Goal: Task Accomplishment & Management: Use online tool/utility

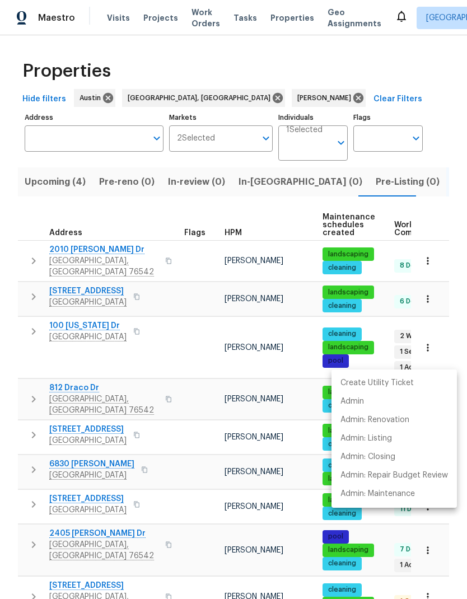
scroll to position [123, 0]
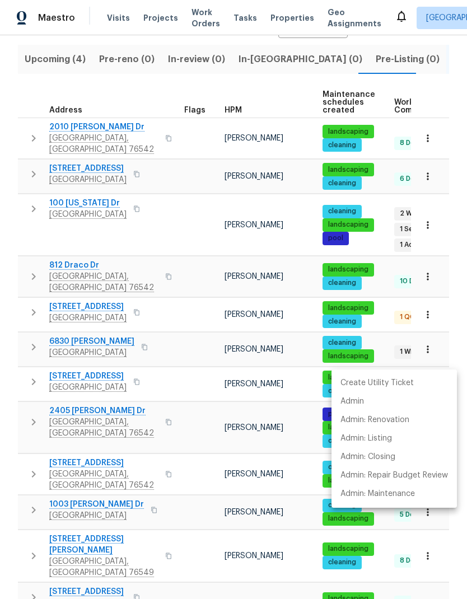
click at [71, 58] on div at bounding box center [233, 299] width 467 height 599
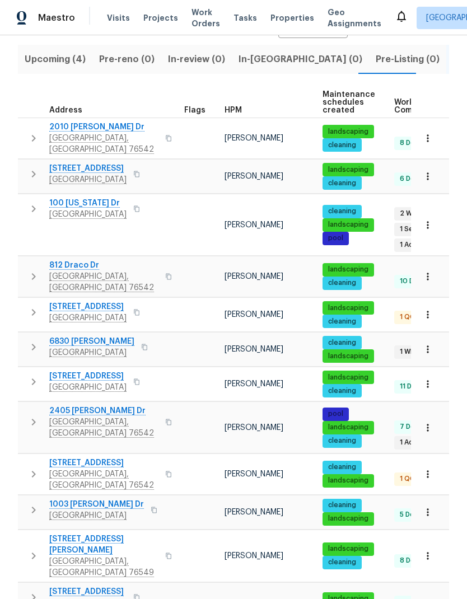
click at [58, 65] on span "Upcoming (4)" at bounding box center [55, 59] width 61 height 16
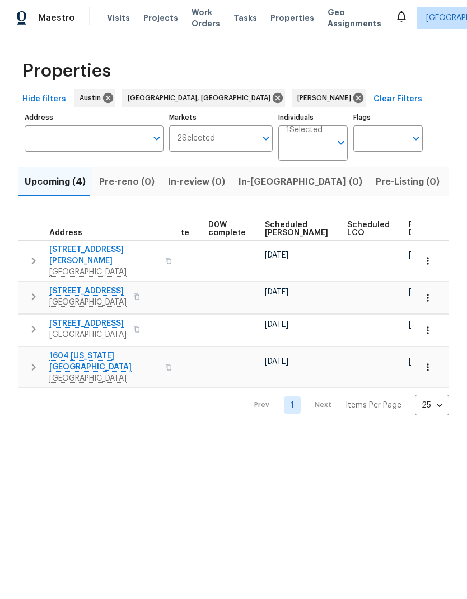
scroll to position [0, 280]
click at [409, 229] on span "Ready Date" at bounding box center [421, 229] width 25 height 16
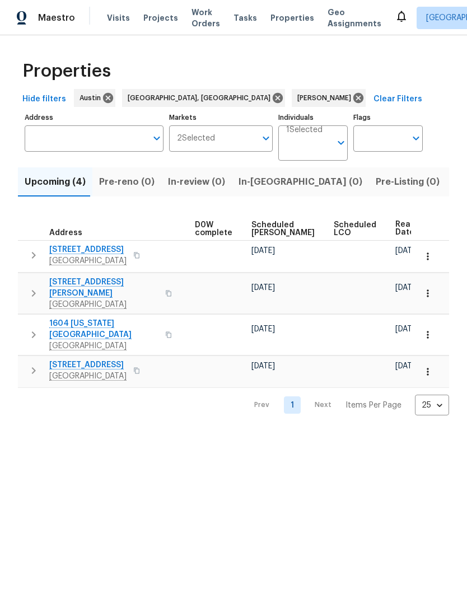
scroll to position [0, 294]
click at [426, 260] on icon "button" at bounding box center [427, 256] width 11 height 11
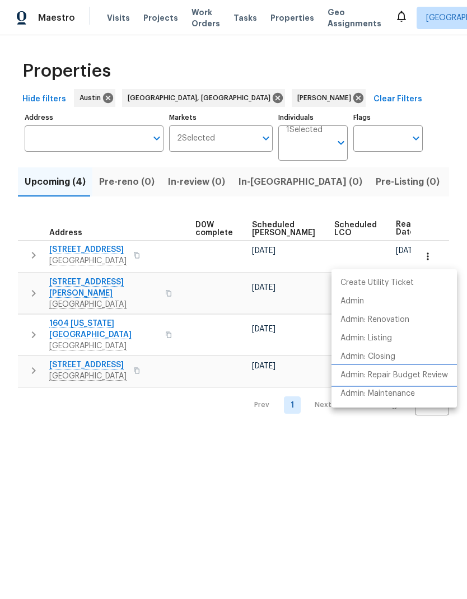
click at [425, 374] on p "Admin: Repair Budget Review" at bounding box center [393, 375] width 107 height 12
click at [253, 443] on div at bounding box center [233, 299] width 467 height 599
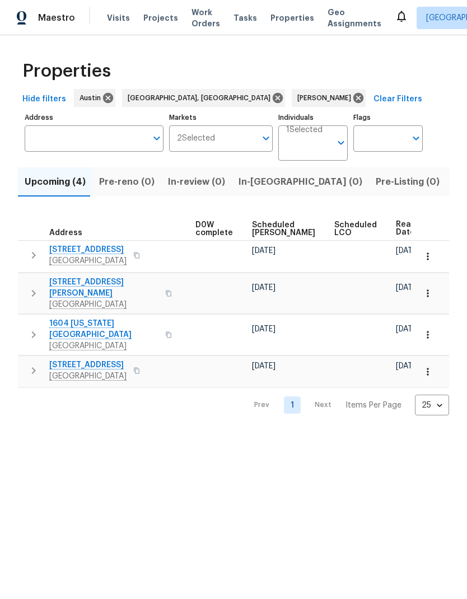
click at [427, 289] on icon "button" at bounding box center [427, 292] width 2 height 7
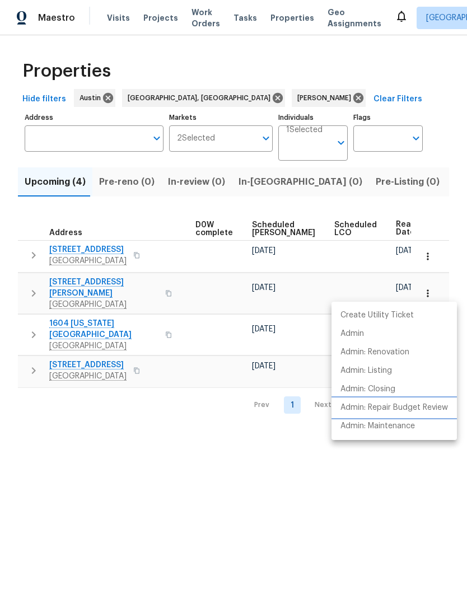
click at [429, 409] on p "Admin: Repair Budget Review" at bounding box center [393, 408] width 107 height 12
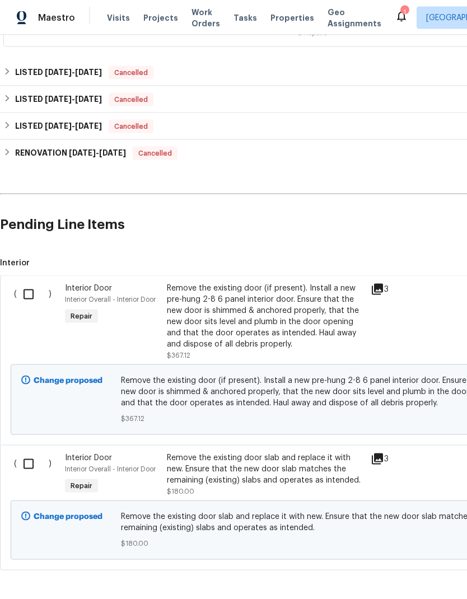
scroll to position [245, 0]
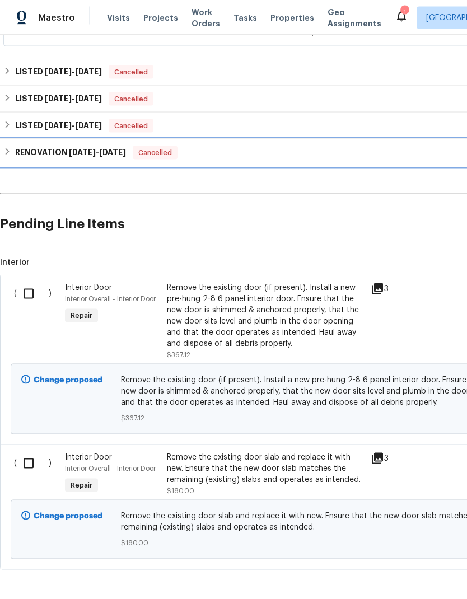
click at [99, 146] on h6 "RENOVATION 9/12/24 - 10/7/24" at bounding box center [70, 152] width 111 height 13
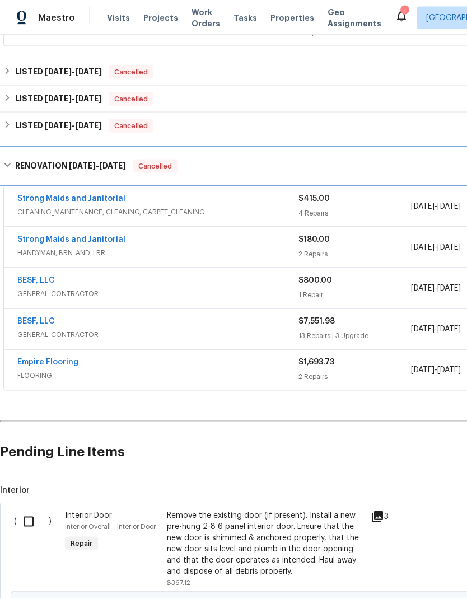
scroll to position [10, 0]
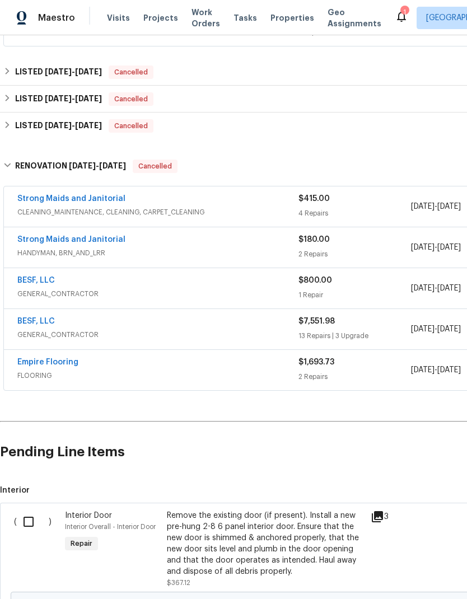
click at [233, 317] on div "BESF, LLC" at bounding box center [157, 322] width 281 height 13
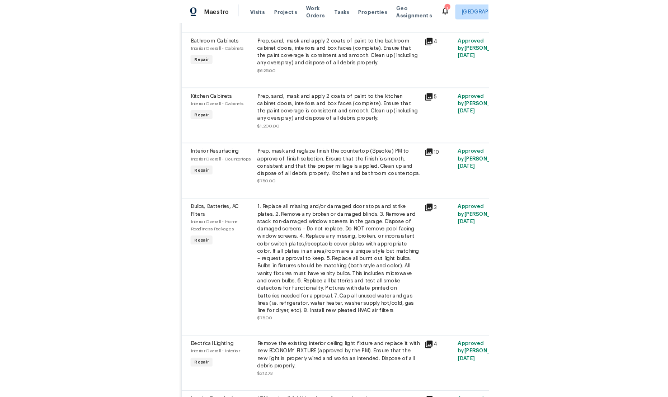
scroll to position [0, 0]
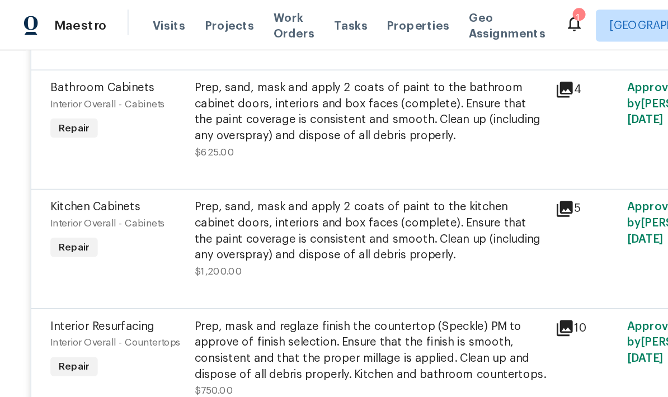
click at [427, 69] on div "4" at bounding box center [410, 62] width 44 height 13
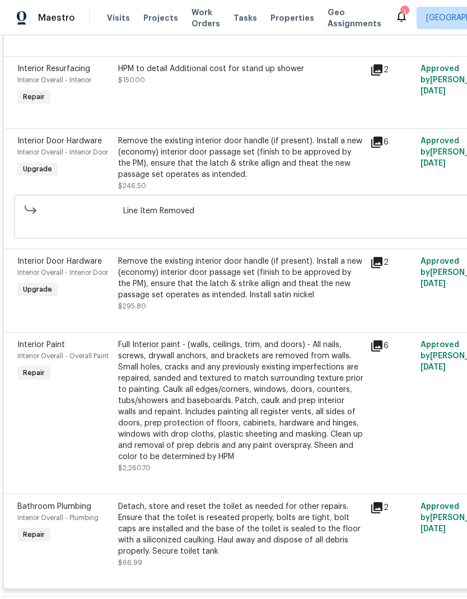
scroll to position [1585, 0]
click at [373, 352] on icon at bounding box center [376, 345] width 13 height 13
